Goal: Task Accomplishment & Management: Manage account settings

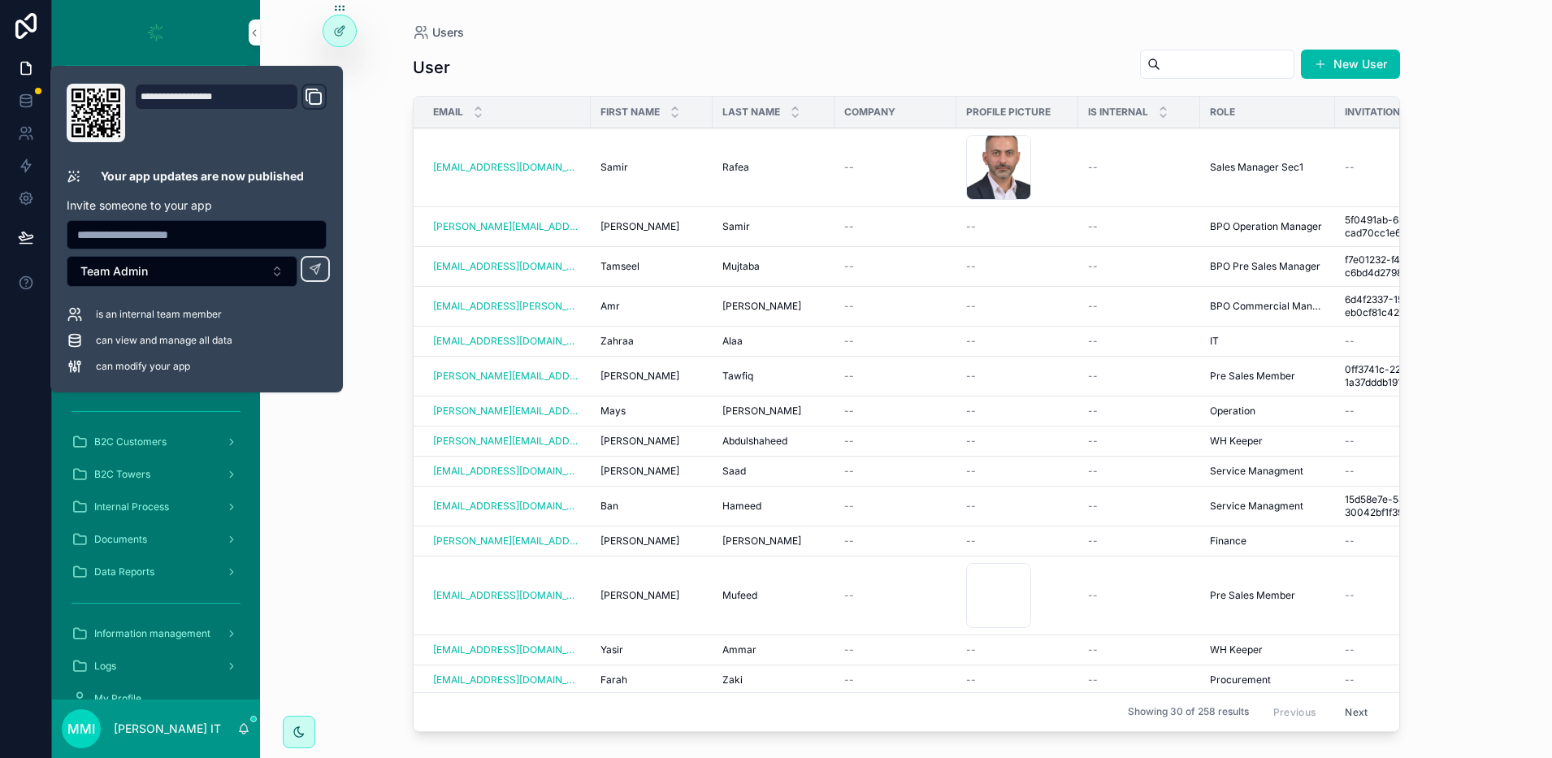
drag, startPoint x: 386, startPoint y: 235, endPoint x: 390, endPoint y: 264, distance: 29.5
click at [385, 235] on div "Users User New User Email First name Last name Company Profile picture Is inter…" at bounding box center [906, 379] width 1292 height 758
